Goal: Task Accomplishment & Management: Manage account settings

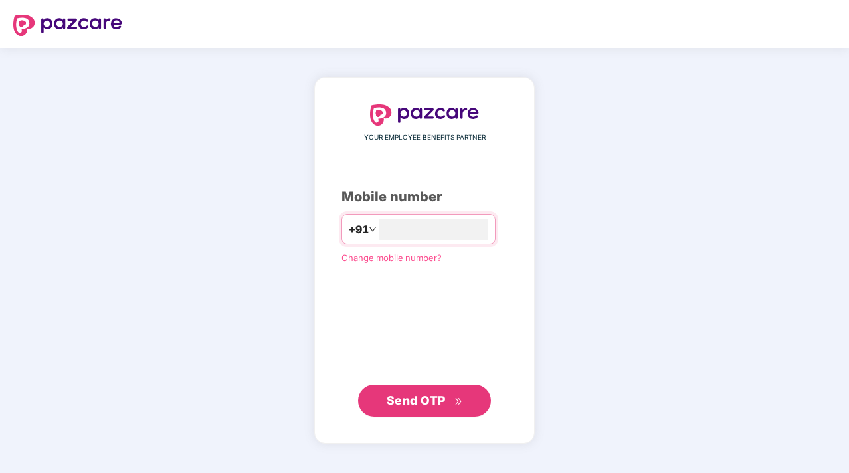
type input "**********"
click at [432, 403] on span "Send OTP" at bounding box center [415, 399] width 59 height 14
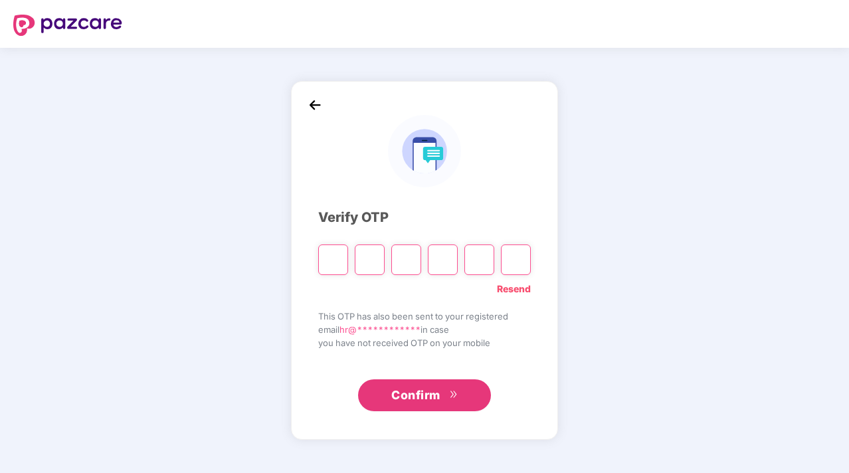
type input "*"
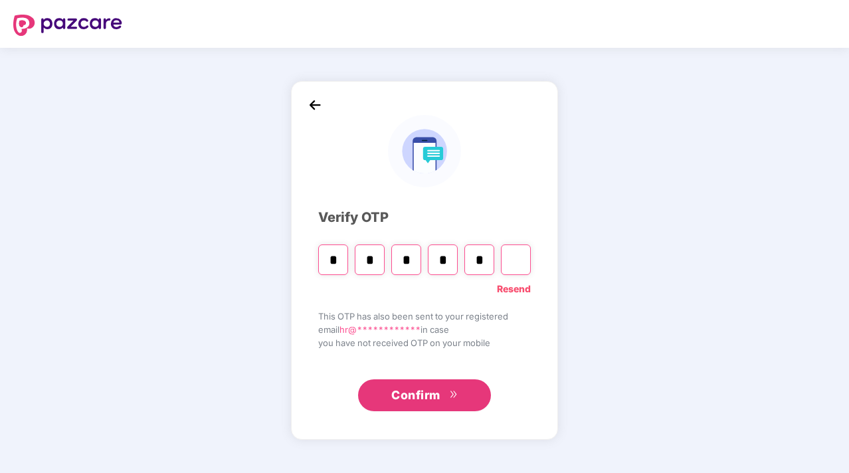
type input "*"
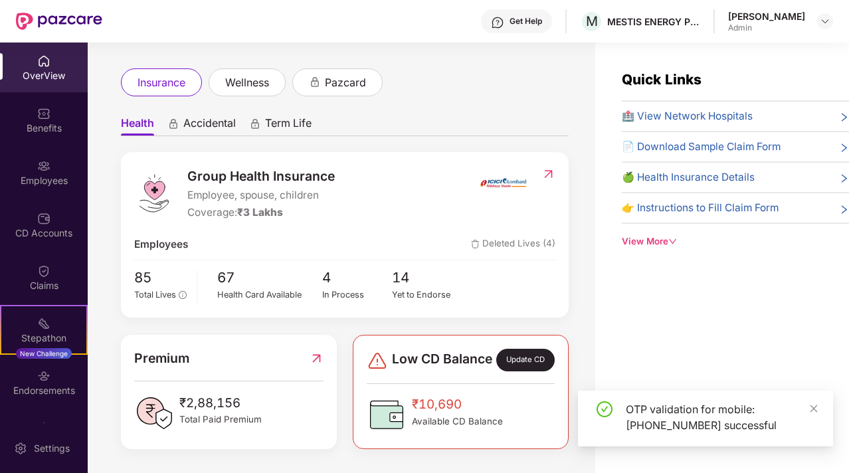
scroll to position [69, 0]
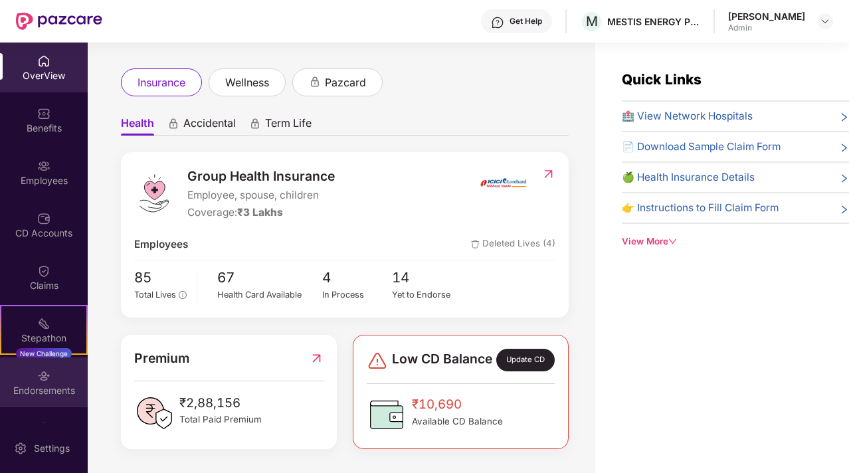
click at [47, 389] on div "Endorsements" at bounding box center [44, 390] width 88 height 13
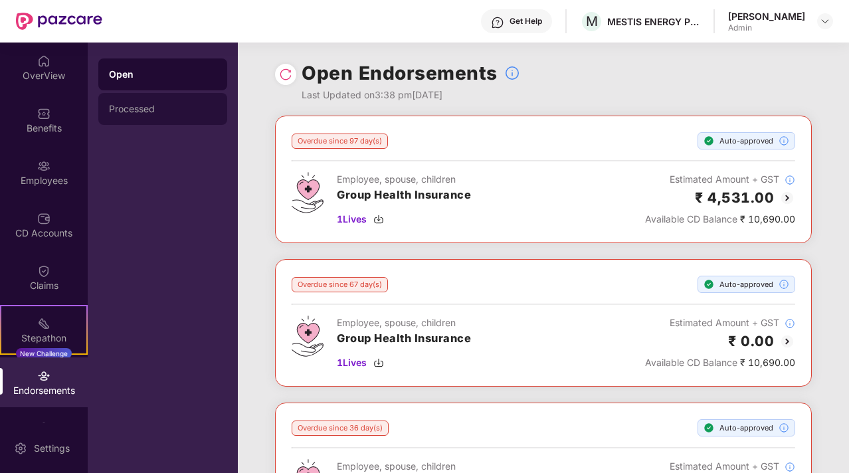
click at [157, 116] on div "Processed" at bounding box center [162, 109] width 129 height 32
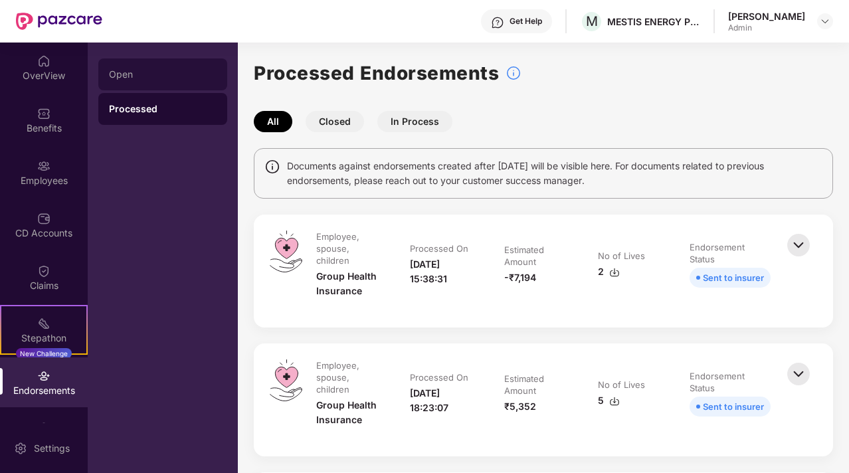
click at [129, 84] on div "Open" at bounding box center [162, 74] width 129 height 32
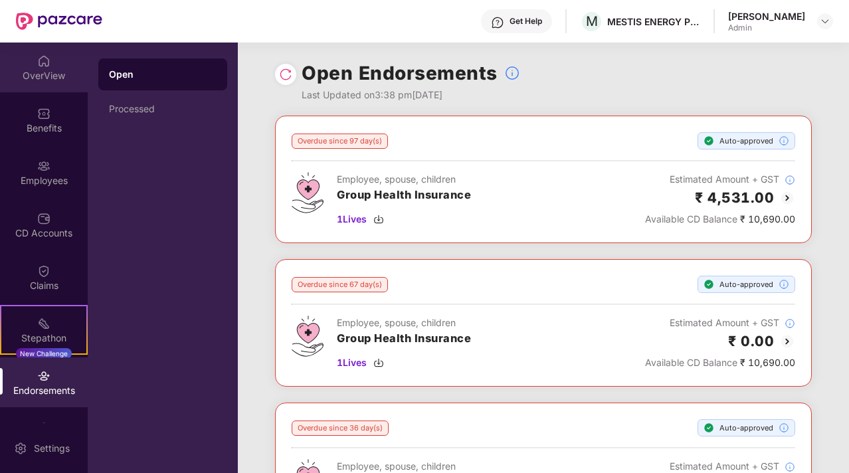
click at [46, 77] on div "OverView" at bounding box center [44, 75] width 88 height 13
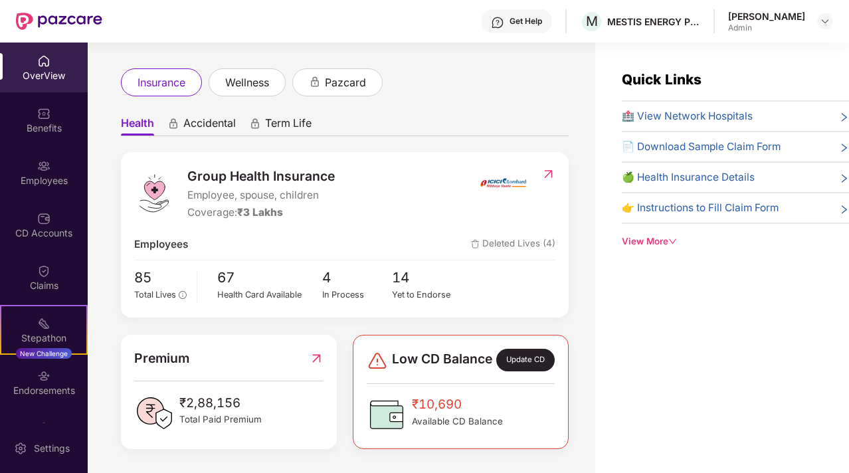
scroll to position [69, 0]
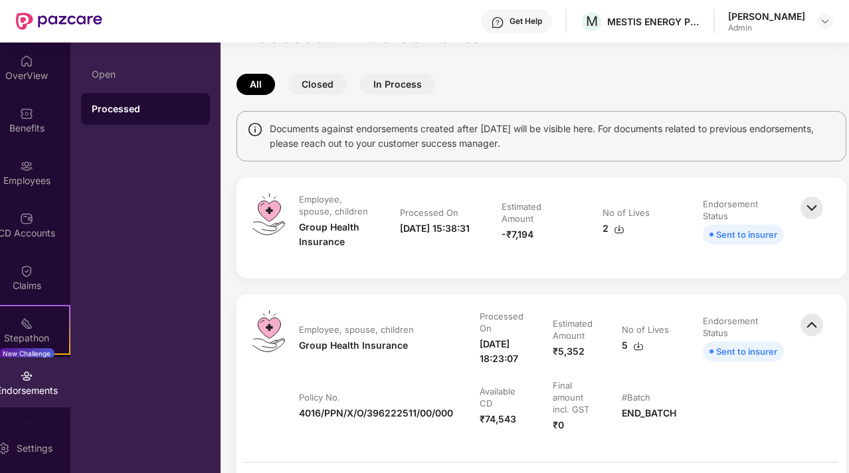
scroll to position [179, 17]
